Goal: Transaction & Acquisition: Purchase product/service

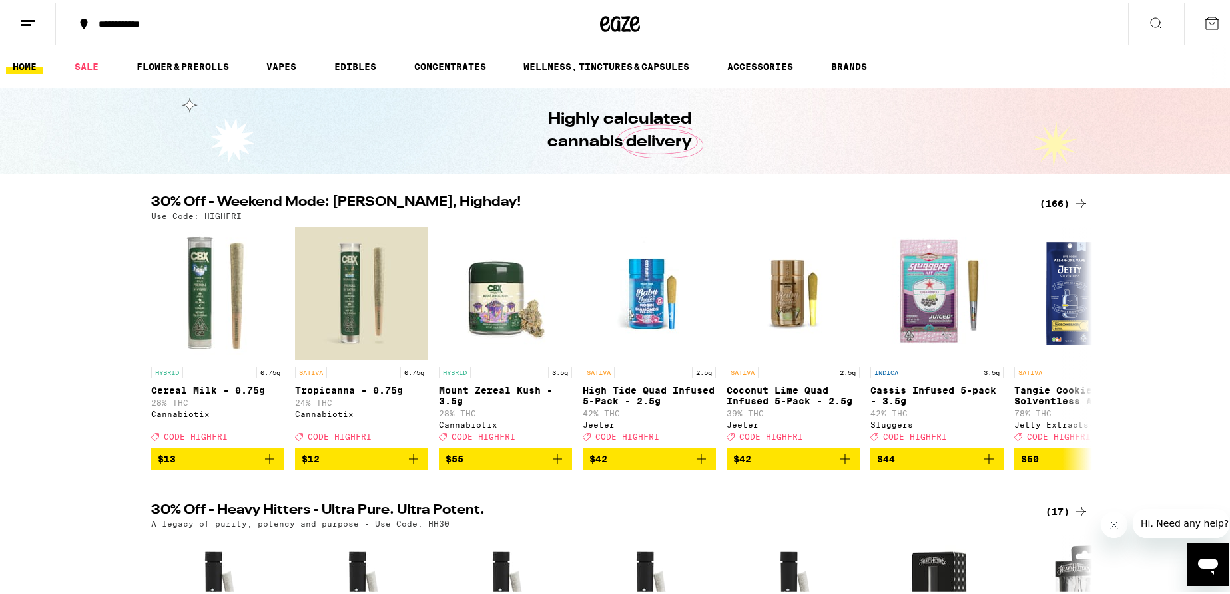
click at [1076, 203] on icon at bounding box center [1080, 201] width 16 height 16
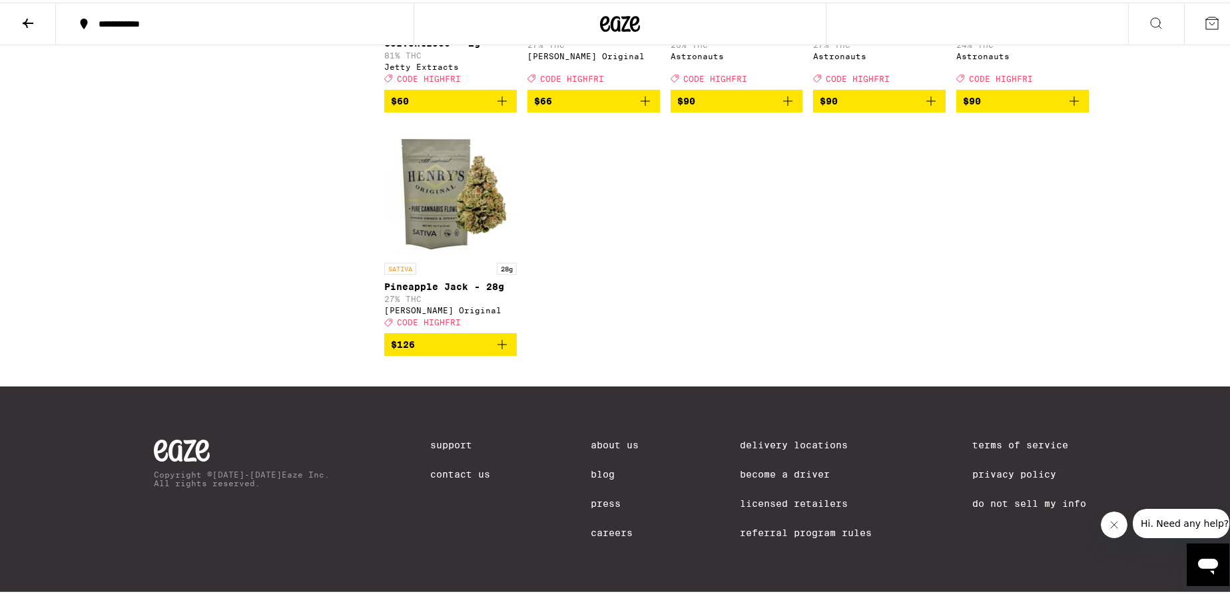
scroll to position [8768, 0]
